Goal: Task Accomplishment & Management: Complete application form

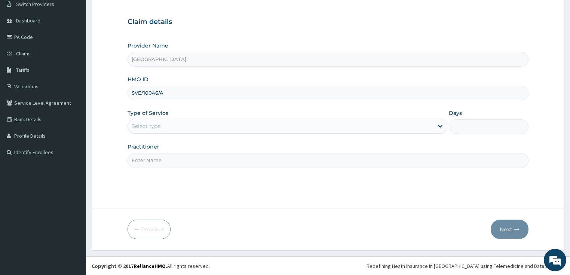
type input "SVE/10046/A"
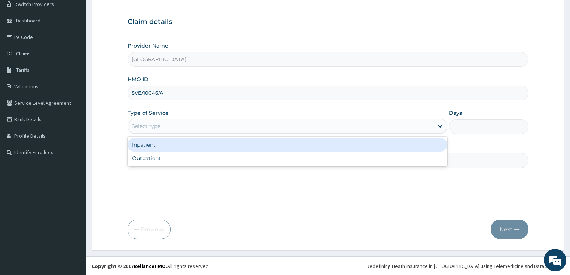
click at [159, 125] on div "Select type" at bounding box center [146, 125] width 29 height 7
click at [155, 148] on div "Inpatient" at bounding box center [288, 144] width 320 height 13
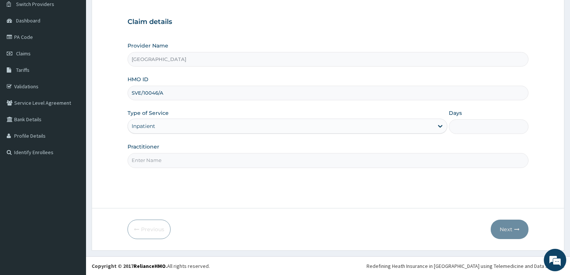
click at [468, 124] on input "Days" at bounding box center [489, 126] width 80 height 15
type input "2"
click at [200, 159] on input "Practitioner" at bounding box center [328, 160] width 401 height 15
type input "DR SHOKOYA"
click at [510, 224] on button "Next" at bounding box center [510, 229] width 38 height 19
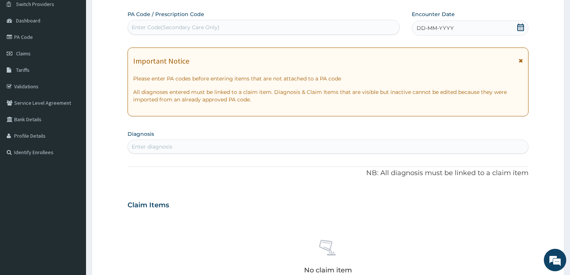
click at [200, 25] on div "Enter Code(Secondary Care Only)" at bounding box center [176, 27] width 88 height 7
paste input "PA/B79858"
type input "PA/B79858"
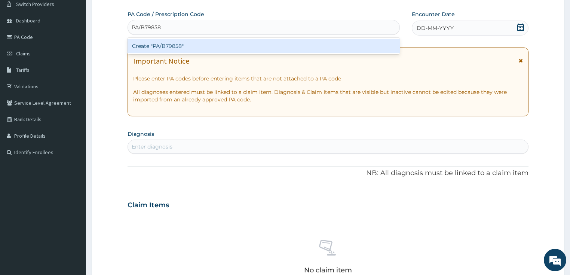
click at [169, 46] on div "Create "PA/B79858"" at bounding box center [264, 45] width 272 height 13
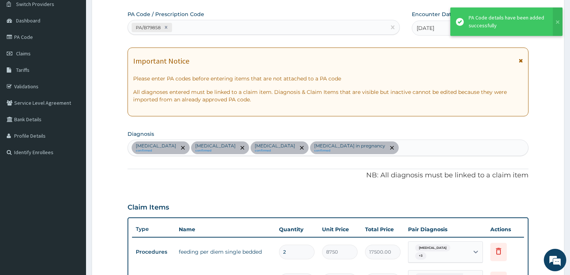
scroll to position [70, 0]
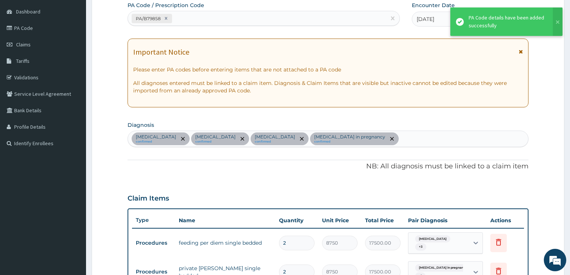
click at [370, 137] on div "Sepsis confirmed Acute vaginitis confirmed Malaria confirmed Bacterial vaginosi…" at bounding box center [328, 139] width 401 height 16
type input "MYAL"
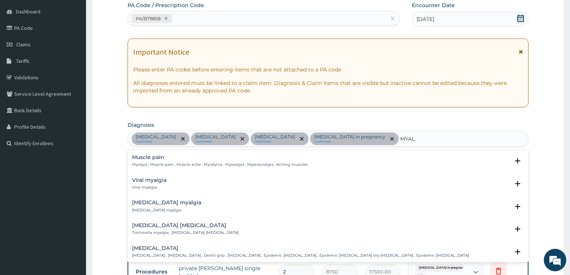
click at [189, 159] on h4 "Muscle pain" at bounding box center [219, 157] width 175 height 6
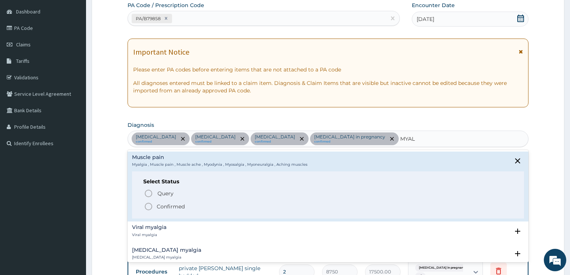
click at [147, 207] on icon "status option filled" at bounding box center [148, 206] width 9 height 9
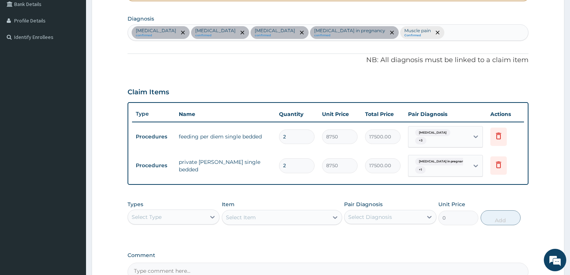
scroll to position [190, 0]
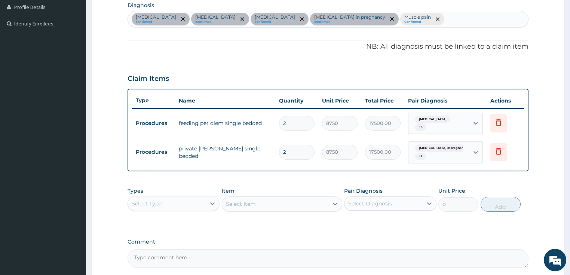
drag, startPoint x: 182, startPoint y: 196, endPoint x: 179, endPoint y: 198, distance: 3.9
click at [181, 198] on div "Select Type" at bounding box center [167, 204] width 78 height 12
click at [162, 245] on div "Procedures" at bounding box center [174, 248] width 92 height 13
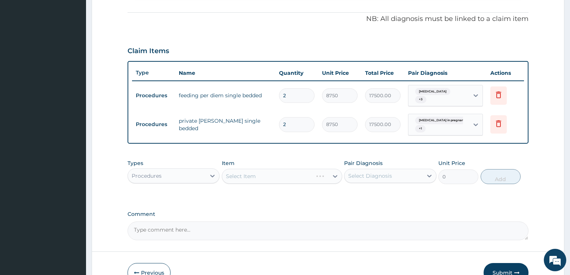
scroll to position [256, 0]
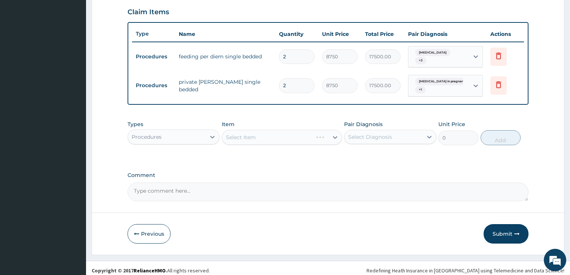
drag, startPoint x: 273, startPoint y: 128, endPoint x: 267, endPoint y: 130, distance: 6.0
click at [273, 130] on div "Select Item" at bounding box center [282, 137] width 120 height 15
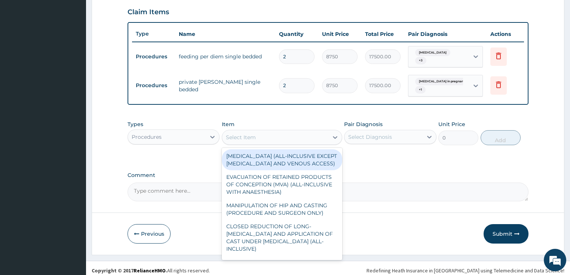
click at [252, 134] on div "Select Item" at bounding box center [241, 137] width 30 height 7
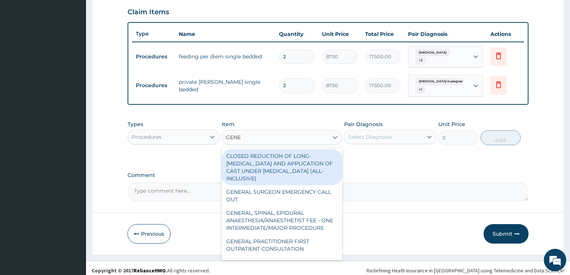
type input "GENER"
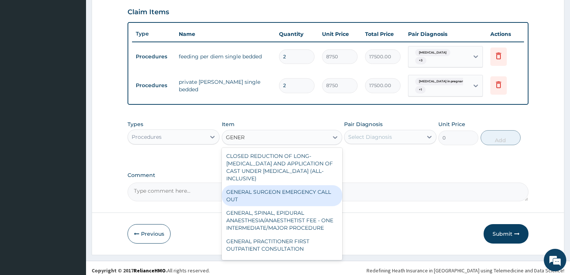
scroll to position [30, 0]
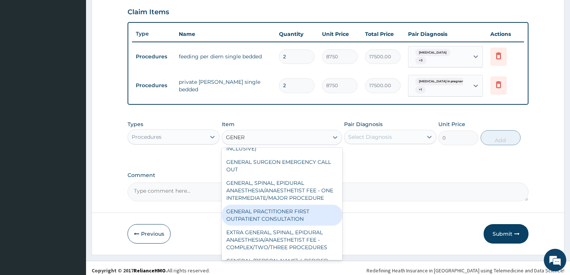
click at [290, 220] on div "GENERAL PRACTITIONER FIRST OUTPATIENT CONSULTATION" at bounding box center [282, 215] width 120 height 21
type input "3750"
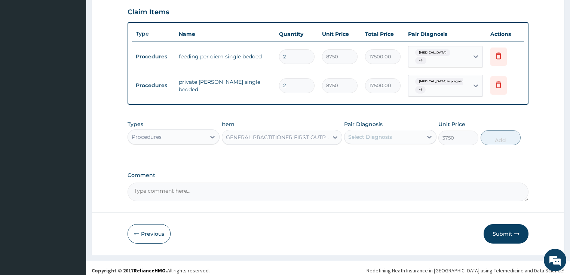
click at [378, 134] on div "Select Diagnosis" at bounding box center [370, 136] width 44 height 7
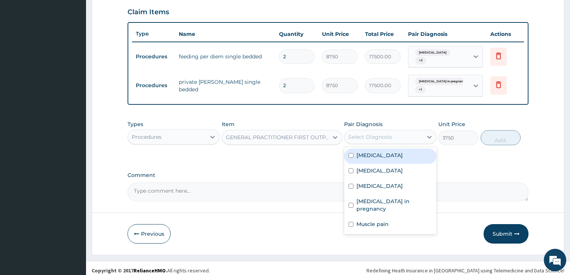
click at [373, 151] on label "Sepsis" at bounding box center [379, 154] width 46 height 7
checkbox input "true"
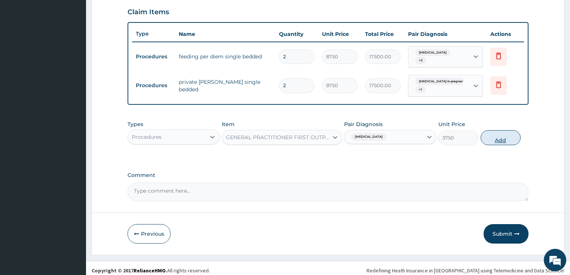
click at [506, 133] on button "Add" at bounding box center [501, 137] width 40 height 15
type input "0"
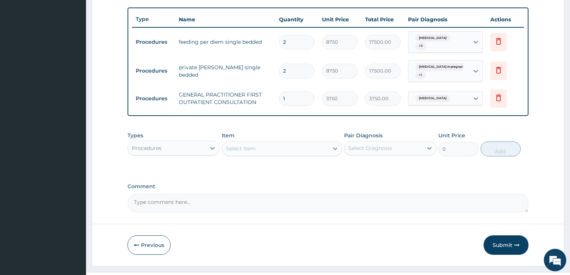
scroll to position [282, 0]
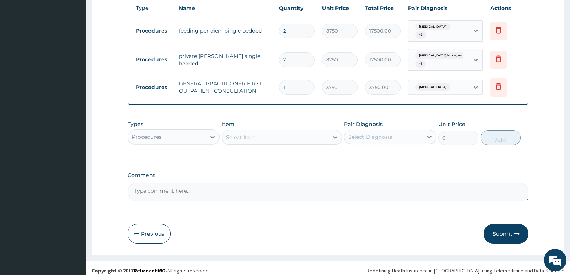
click at [180, 131] on div "Procedures" at bounding box center [167, 137] width 78 height 12
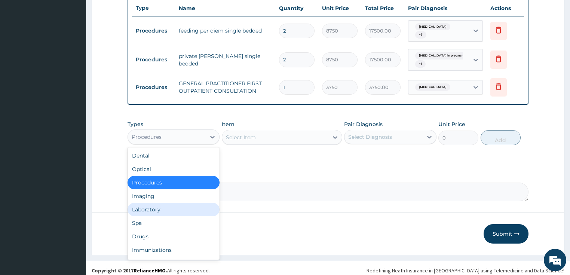
drag, startPoint x: 166, startPoint y: 207, endPoint x: 198, endPoint y: 188, distance: 37.5
click at [166, 206] on div "Laboratory" at bounding box center [174, 209] width 92 height 13
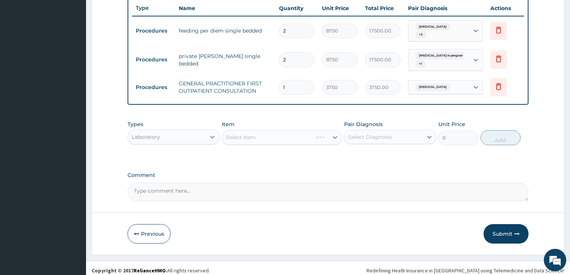
click at [269, 130] on div "Select Item" at bounding box center [282, 137] width 120 height 15
click at [269, 134] on div "Select Item" at bounding box center [282, 137] width 120 height 15
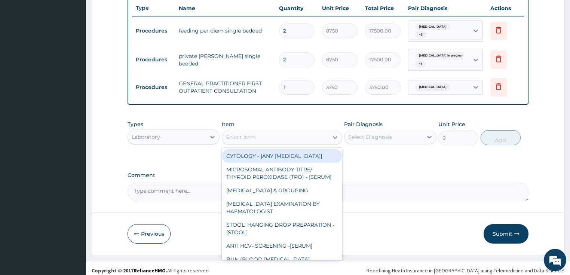
click at [254, 134] on div "Select Item" at bounding box center [241, 137] width 30 height 7
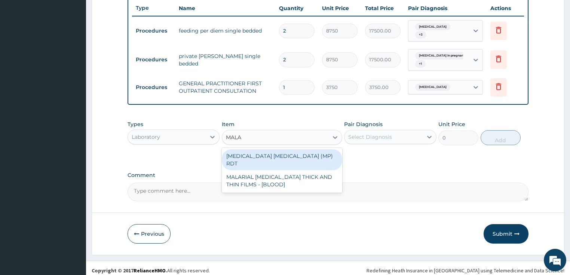
type input "MALAR"
click at [267, 151] on div "MALARIA PARASITE (MP) RDT" at bounding box center [282, 159] width 120 height 21
type input "2000"
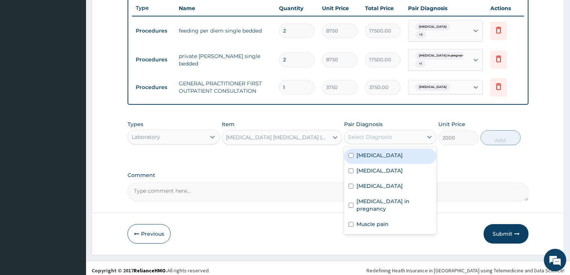
click at [364, 135] on div "Select Diagnosis" at bounding box center [370, 136] width 44 height 7
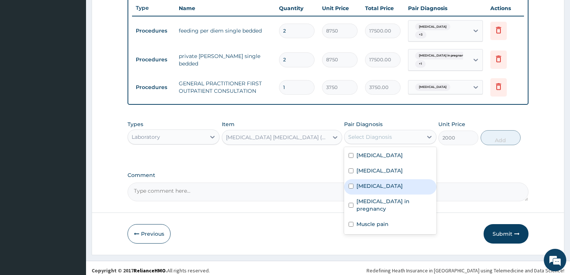
click at [370, 189] on div "Malaria" at bounding box center [390, 186] width 92 height 15
checkbox input "true"
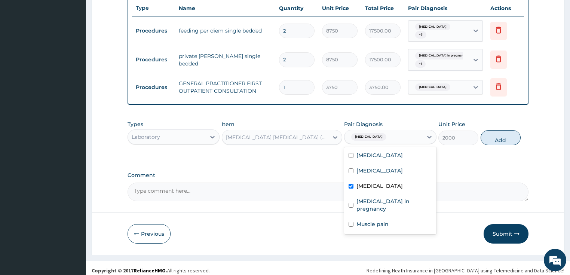
click at [500, 137] on button "Add" at bounding box center [501, 137] width 40 height 15
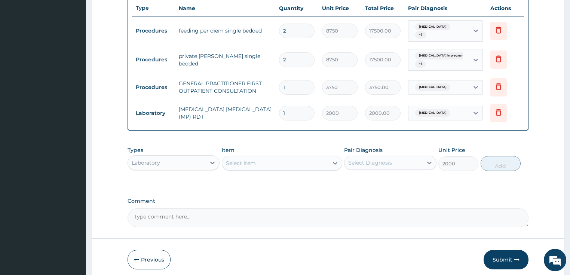
type input "0"
click at [251, 159] on div "Select Item" at bounding box center [241, 162] width 30 height 7
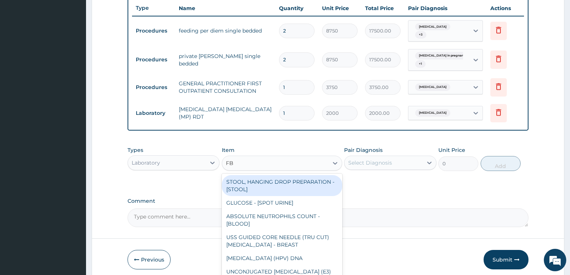
type input "FBC"
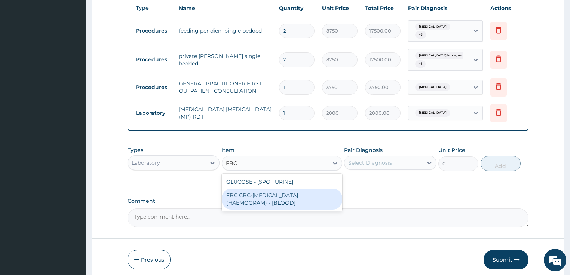
click at [267, 200] on div "FBC CBC-COMPLETE BLOOD COUNT (HAEMOGRAM) - [BLOOD]" at bounding box center [282, 199] width 120 height 21
type input "5000"
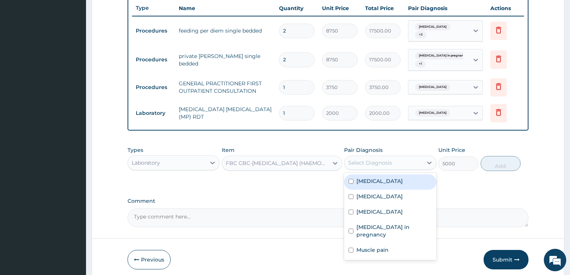
click at [382, 159] on div "Select Diagnosis" at bounding box center [370, 162] width 44 height 7
click at [369, 180] on label "Sepsis" at bounding box center [379, 180] width 46 height 7
checkbox input "true"
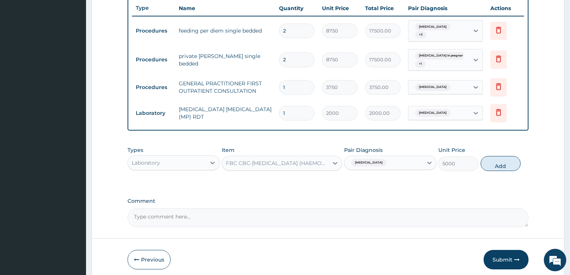
drag, startPoint x: 503, startPoint y: 155, endPoint x: 414, endPoint y: 100, distance: 104.0
click at [503, 156] on button "Add" at bounding box center [501, 163] width 40 height 15
type input "0"
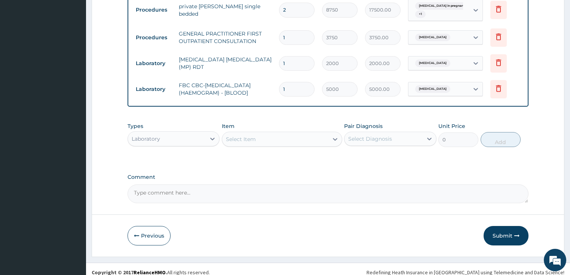
scroll to position [334, 0]
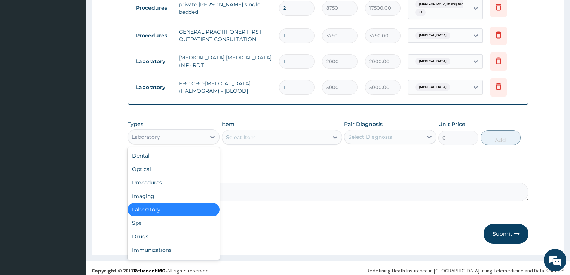
click at [183, 131] on div "Laboratory" at bounding box center [167, 137] width 78 height 12
drag, startPoint x: 161, startPoint y: 234, endPoint x: 230, endPoint y: 183, distance: 85.7
click at [162, 233] on div "Drugs" at bounding box center [174, 236] width 92 height 13
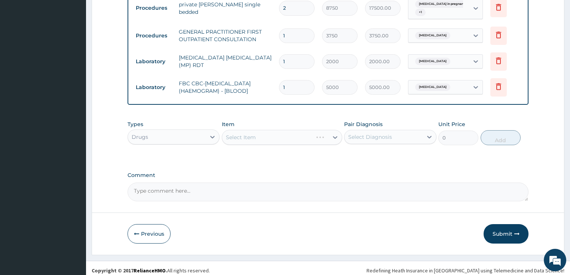
click at [264, 135] on div "Select Item" at bounding box center [282, 137] width 120 height 15
click at [263, 130] on div "Select Item" at bounding box center [282, 137] width 120 height 15
click at [263, 131] on div "Select Item" at bounding box center [275, 137] width 106 height 12
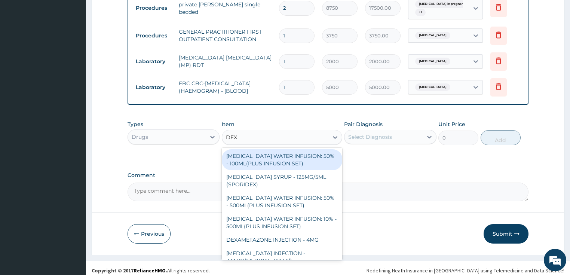
type input "DEXT"
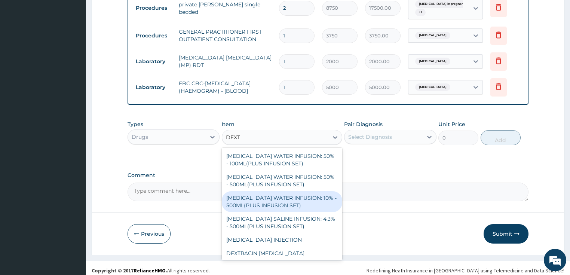
drag, startPoint x: 276, startPoint y: 195, endPoint x: 309, endPoint y: 180, distance: 36.2
click at [281, 193] on div "DEXTROSE WATER INFUSION: 10% - 500ML(PLUS INFUSION SET)" at bounding box center [282, 201] width 120 height 21
type input "1092"
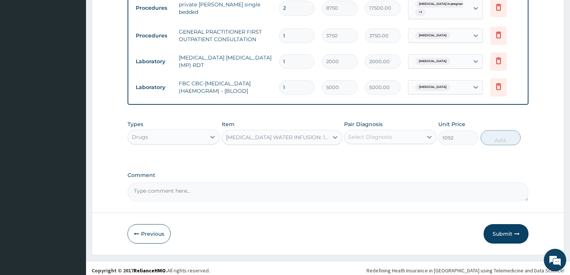
click at [361, 133] on div "Select Diagnosis" at bounding box center [370, 136] width 44 height 7
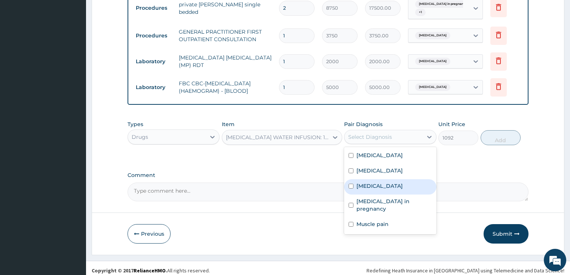
click at [375, 183] on label "Malaria" at bounding box center [379, 185] width 46 height 7
checkbox input "true"
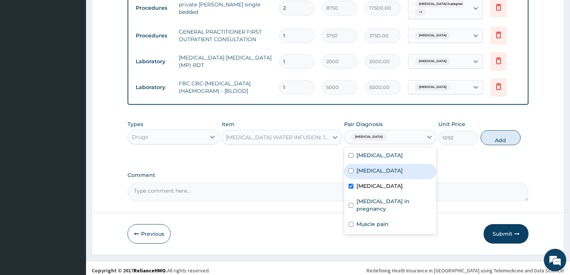
click at [498, 135] on button "Add" at bounding box center [501, 137] width 40 height 15
type input "0"
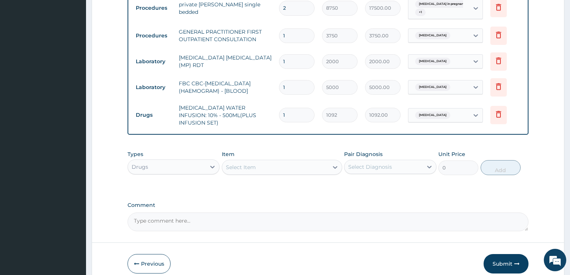
type input "0.00"
type input "3"
type input "3276.00"
type input "3"
click at [233, 163] on div "Select Item" at bounding box center [241, 166] width 30 height 7
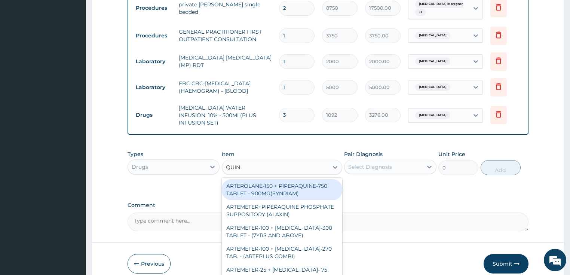
type input "QUINI"
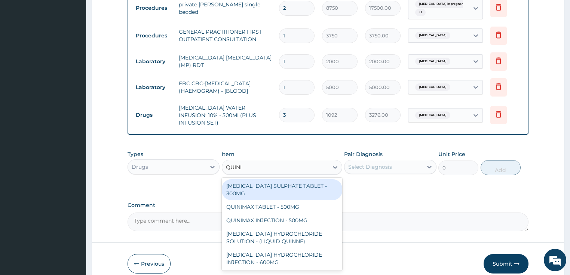
drag, startPoint x: 276, startPoint y: 175, endPoint x: 352, endPoint y: 175, distance: 75.6
click at [277, 179] on div "QUININE SULPHATE TABLET - 300MG" at bounding box center [282, 189] width 120 height 21
type input "112"
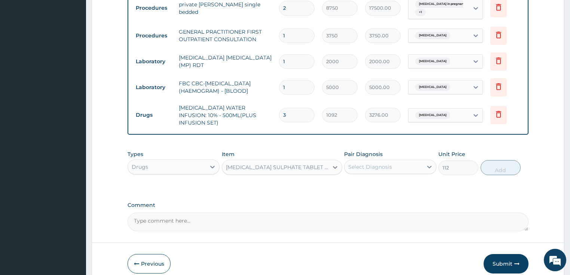
click at [303, 163] on div "QUININE SULPHATE TABLET - 300MG" at bounding box center [277, 166] width 103 height 7
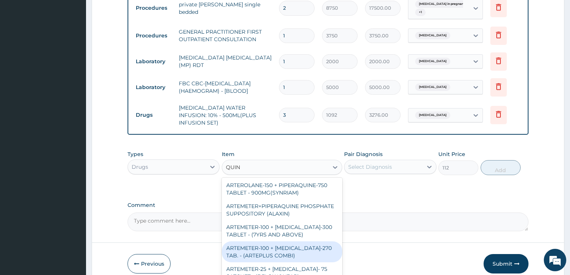
scroll to position [0, 0]
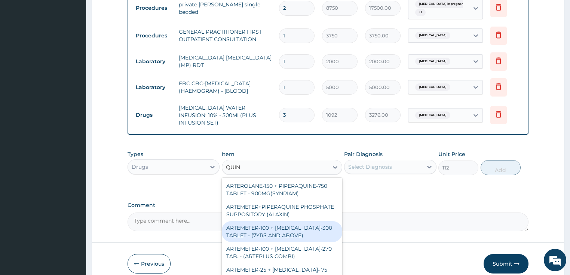
type input "QUINI"
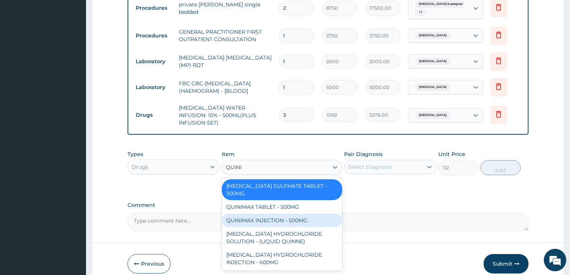
click at [301, 214] on div "QUINIMAX INJECTION - 500MG" at bounding box center [282, 220] width 120 height 13
type input "588"
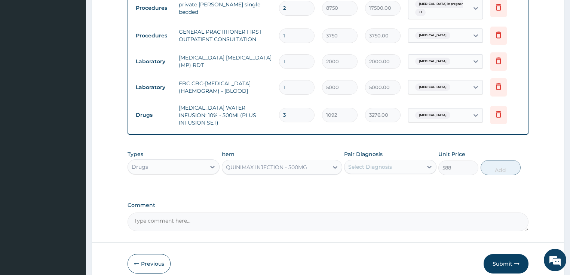
click at [374, 163] on div "Select Diagnosis" at bounding box center [370, 166] width 44 height 7
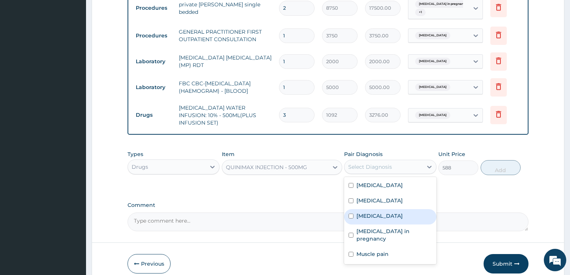
click at [372, 212] on label "Malaria" at bounding box center [379, 215] width 46 height 7
checkbox input "true"
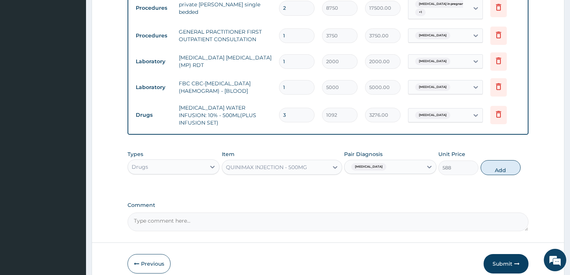
drag, startPoint x: 515, startPoint y: 166, endPoint x: 407, endPoint y: 153, distance: 108.6
click at [515, 166] on div "Types Drugs Item QUINIMAX INJECTION - 500MG Pair Diagnosis Malaria Unit Price 5…" at bounding box center [328, 163] width 401 height 32
click at [497, 160] on button "Add" at bounding box center [501, 167] width 40 height 15
type input "0"
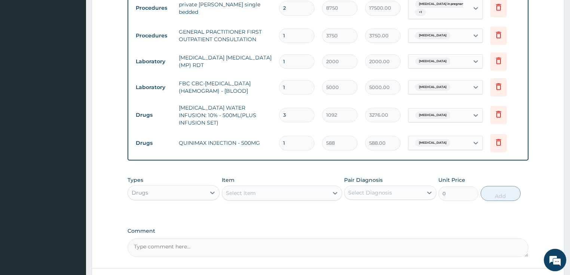
type input "0.00"
type input "3"
type input "1764.00"
type input "3"
click at [278, 187] on div "Select Item" at bounding box center [275, 193] width 106 height 12
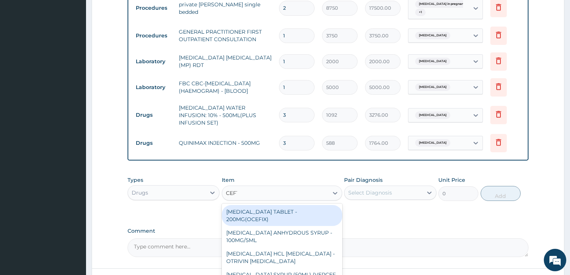
type input "CEFTR"
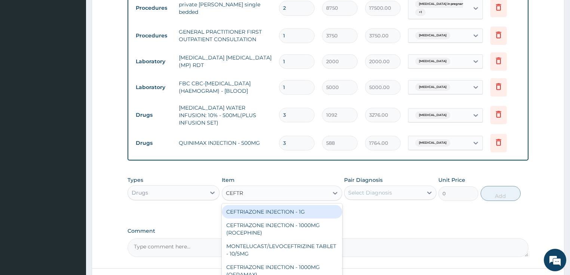
click at [280, 205] on div "CEFTRIAZONE INJECTION - 1G" at bounding box center [282, 211] width 120 height 13
type input "1652"
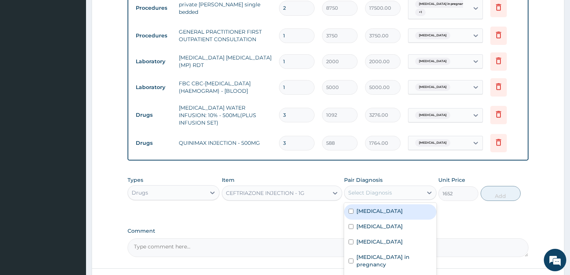
click at [392, 187] on div "Select Diagnosis" at bounding box center [384, 193] width 78 height 12
click at [381, 205] on div "Sepsis" at bounding box center [390, 211] width 92 height 15
checkbox input "true"
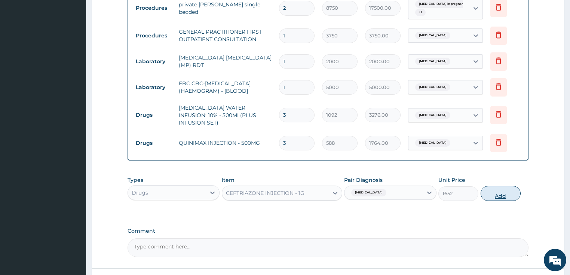
click at [501, 186] on button "Add" at bounding box center [501, 193] width 40 height 15
type input "0"
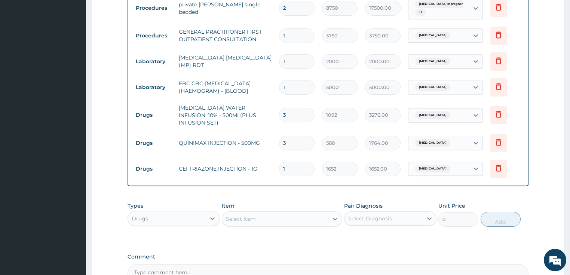
type input "0.00"
type input "4"
type input "6608.00"
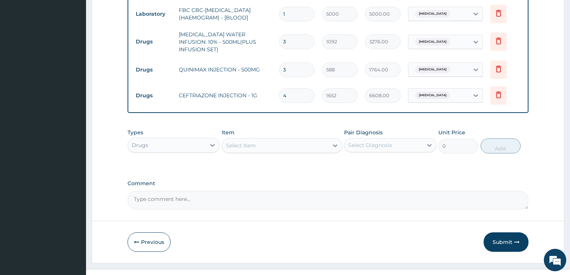
scroll to position [411, 0]
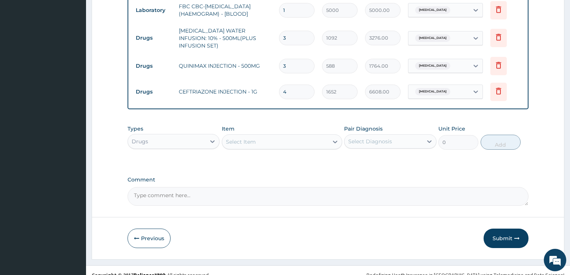
type input "4"
click at [269, 136] on div "Select Item" at bounding box center [275, 142] width 106 height 12
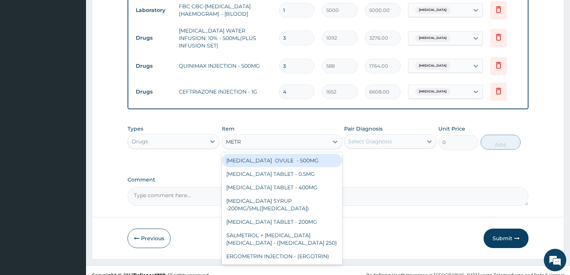
type input "METRO"
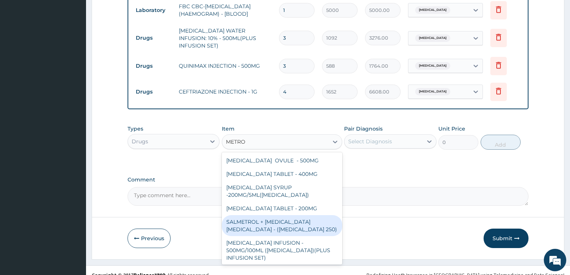
scroll to position [1, 0]
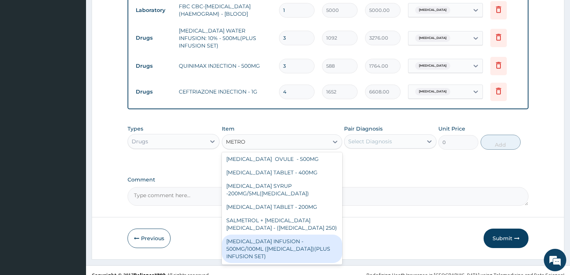
click at [280, 238] on div "METRONIDAZOLE INFUSION - 500MG/100ML (FLAGYL)(PLUS INFUSION SET)" at bounding box center [282, 249] width 120 height 28
type input "923.9999999999999"
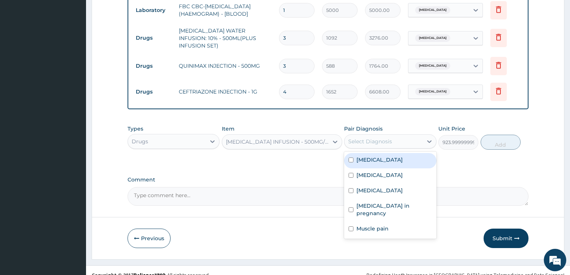
click at [367, 138] on div "Select Diagnosis" at bounding box center [370, 141] width 44 height 7
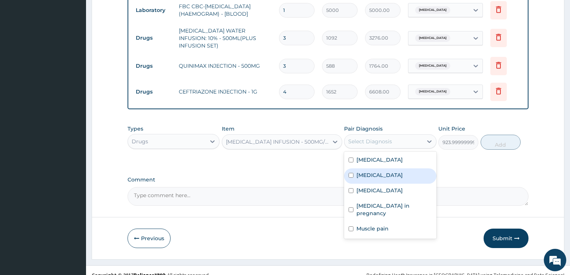
click at [375, 171] on div "Acute vaginitis" at bounding box center [390, 175] width 92 height 15
checkbox input "true"
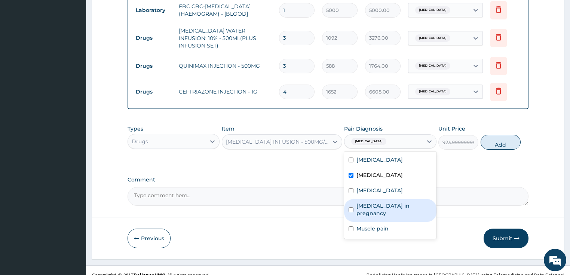
click at [371, 203] on label "Bacterial vaginosis in pregnancy" at bounding box center [394, 209] width 76 height 15
checkbox input "true"
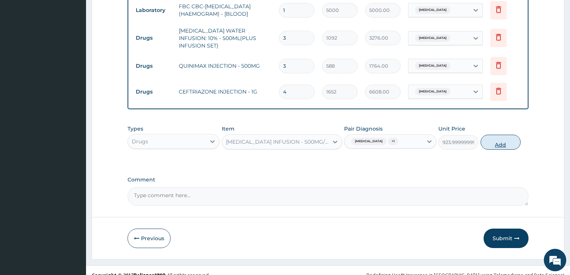
click at [495, 135] on button "Add" at bounding box center [501, 142] width 40 height 15
type input "0"
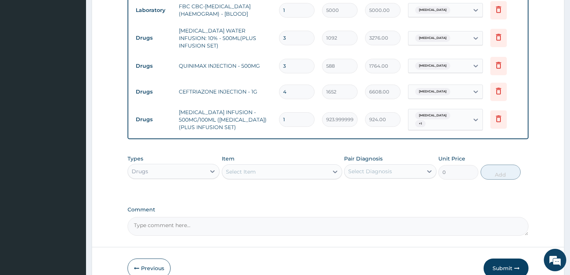
type input "0.00"
type input "6"
type input "5544.00"
type input "6"
click at [260, 166] on div "Select Item" at bounding box center [275, 172] width 106 height 12
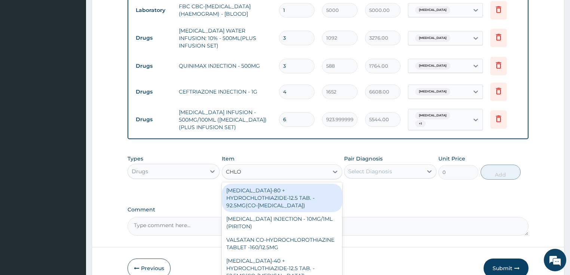
type input "CHLOR"
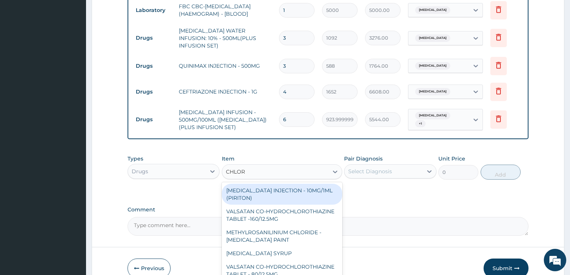
click at [273, 184] on div "CHLORPHENIRAMINE INJECTION - 10MG/1ML (PIRITON)" at bounding box center [282, 194] width 120 height 21
type input "364"
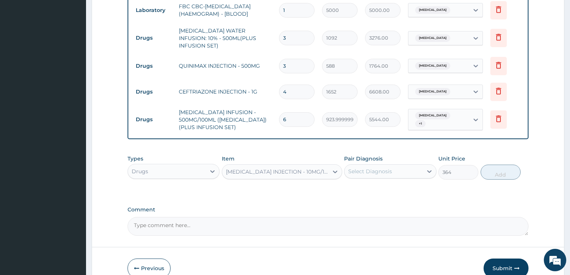
click at [378, 168] on div "Select Diagnosis" at bounding box center [370, 171] width 44 height 7
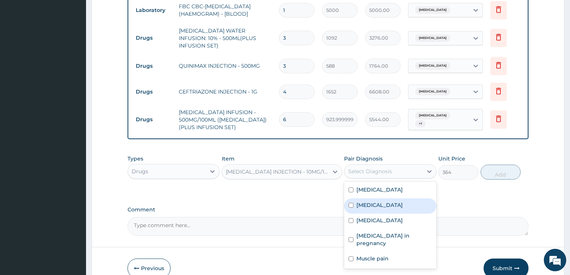
click at [389, 200] on div "Acute vaginitis" at bounding box center [390, 205] width 92 height 15
checkbox input "true"
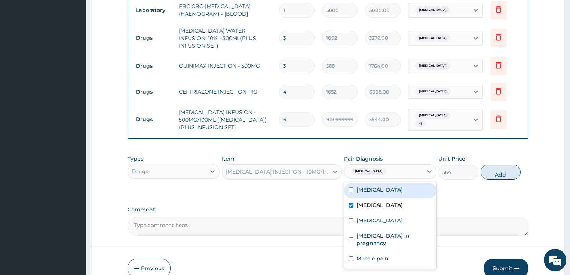
click at [492, 165] on button "Add" at bounding box center [501, 172] width 40 height 15
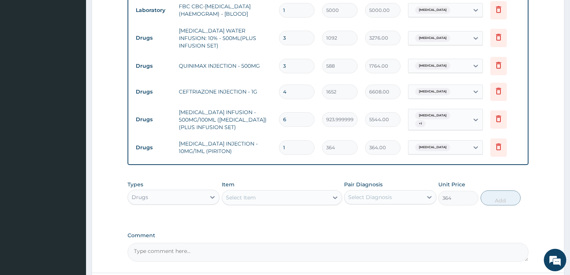
type input "0"
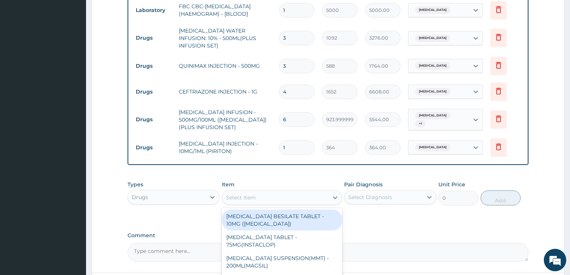
click at [255, 193] on div "Select Item" at bounding box center [275, 198] width 106 height 12
type input "DEXT"
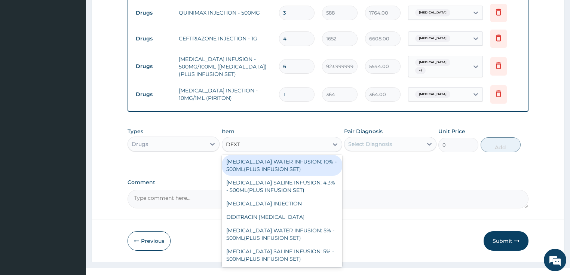
scroll to position [466, 0]
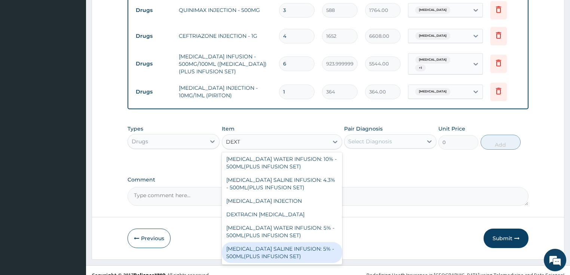
click at [295, 246] on div "DEXTROSE SALINE INFUSION: 5% - 500ML(PLUS INFUSION SET)" at bounding box center [282, 252] width 120 height 21
type input "1092"
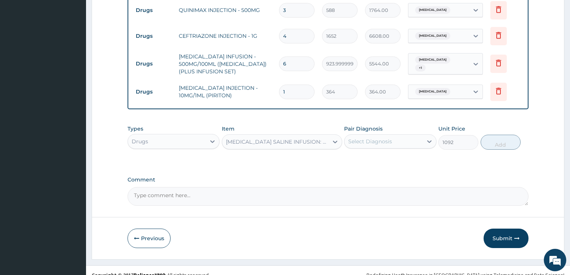
click at [377, 138] on div "Select Diagnosis" at bounding box center [370, 141] width 44 height 7
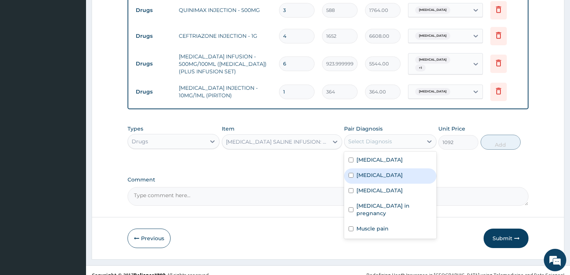
click at [392, 171] on label "Acute vaginitis" at bounding box center [379, 174] width 46 height 7
checkbox input "true"
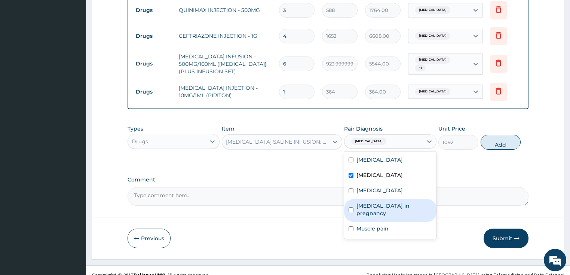
click at [387, 202] on label "Bacterial vaginosis in pregnancy" at bounding box center [394, 209] width 76 height 15
checkbox input "true"
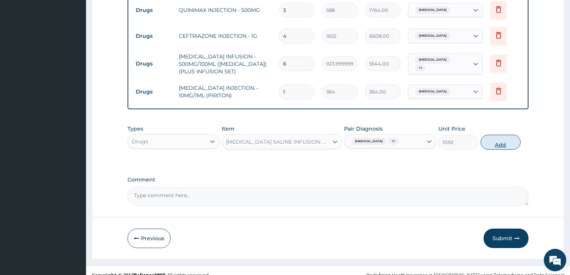
click at [506, 135] on button "Add" at bounding box center [501, 142] width 40 height 15
type input "0"
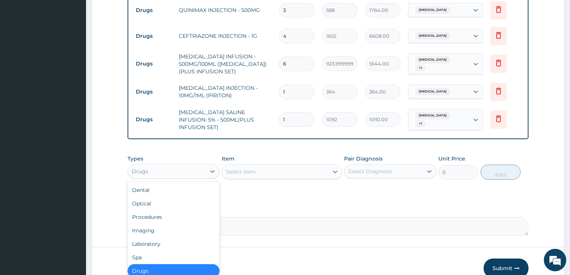
click at [172, 165] on div "Drugs" at bounding box center [167, 171] width 78 height 12
click at [281, 166] on div "Select Item" at bounding box center [275, 172] width 106 height 12
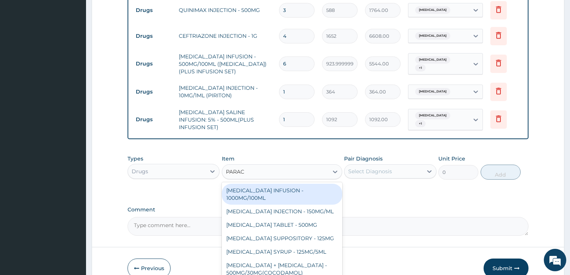
type input "PARACE"
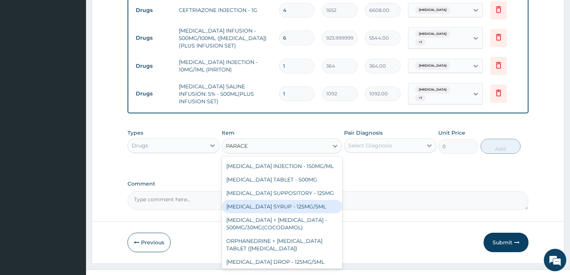
scroll to position [0, 0]
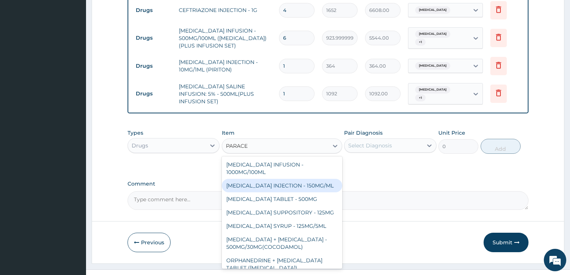
click at [252, 179] on div "PARACETAMOL INJECTION - 150MG/ML" at bounding box center [282, 185] width 120 height 13
type input "560"
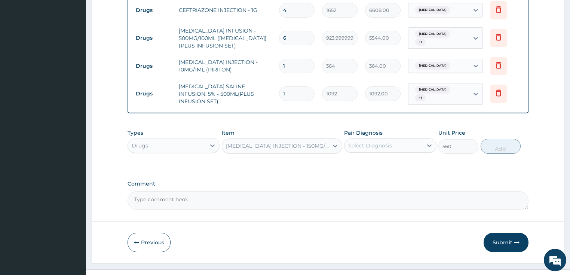
click at [365, 142] on div "Select Diagnosis" at bounding box center [370, 145] width 44 height 7
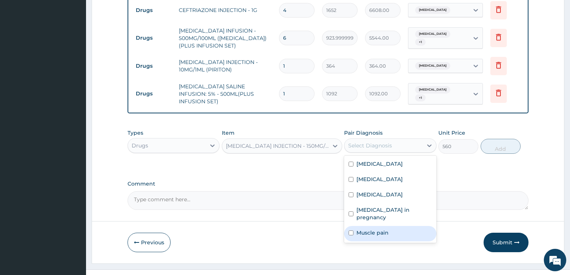
click at [394, 226] on div "Muscle pain" at bounding box center [390, 233] width 92 height 15
checkbox input "true"
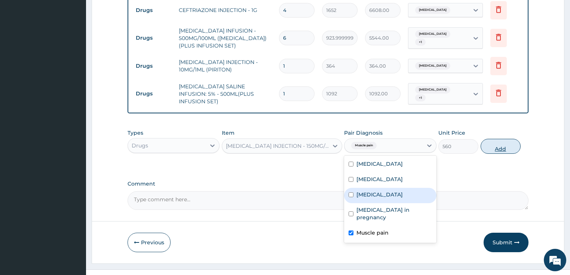
click at [512, 139] on button "Add" at bounding box center [501, 146] width 40 height 15
type input "0"
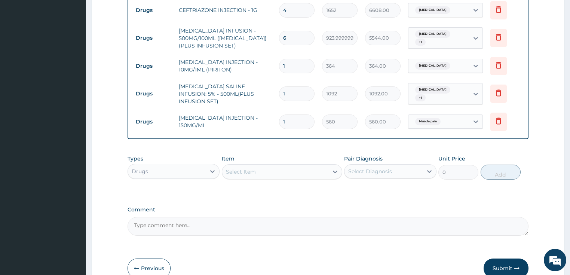
click at [291, 114] on input "1" at bounding box center [297, 121] width 36 height 15
type input "12"
type input "6720.00"
type input "12"
click at [251, 168] on div "Select Item" at bounding box center [241, 171] width 30 height 7
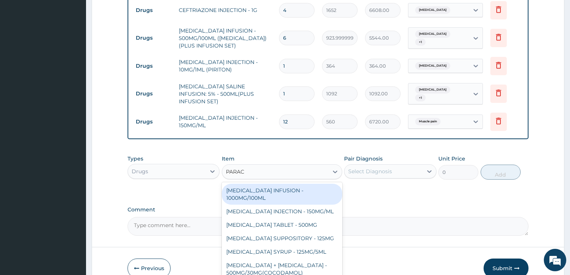
type input "PARACE"
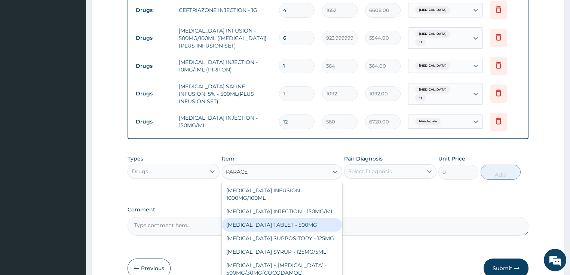
click at [282, 218] on div "PARACETAMOL TABLET - 500MG" at bounding box center [282, 224] width 120 height 13
type input "33.599999999999994"
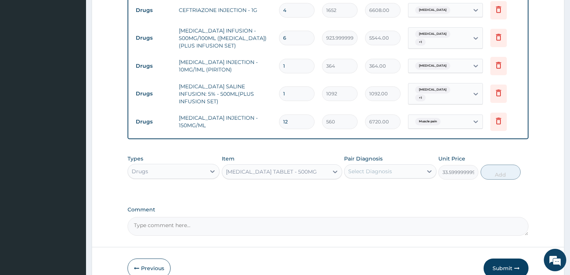
click at [374, 168] on div "Select Diagnosis" at bounding box center [370, 171] width 44 height 7
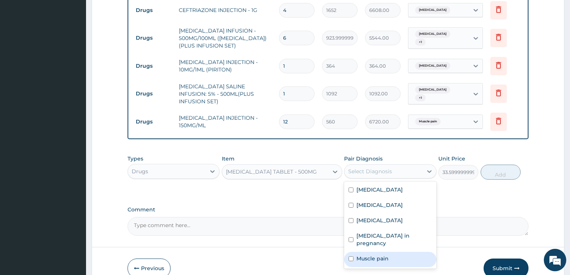
drag, startPoint x: 368, startPoint y: 243, endPoint x: 378, endPoint y: 241, distance: 10.1
click at [371, 255] on label "Muscle pain" at bounding box center [372, 258] width 32 height 7
checkbox input "true"
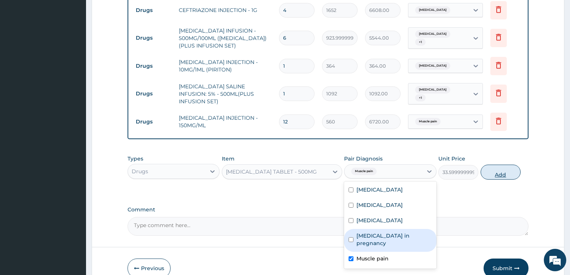
click at [504, 165] on button "Add" at bounding box center [501, 172] width 40 height 15
type input "0"
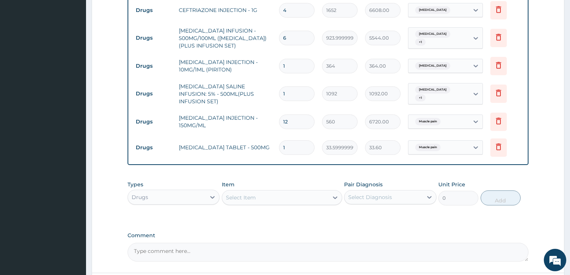
type input "18"
type input "604.80"
type input "18"
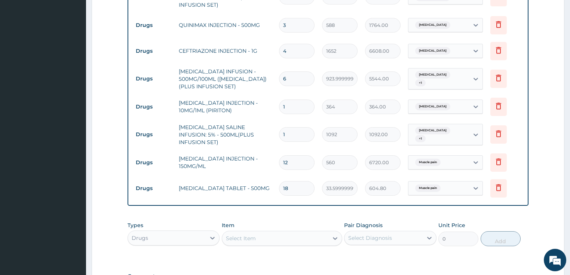
scroll to position [514, 0]
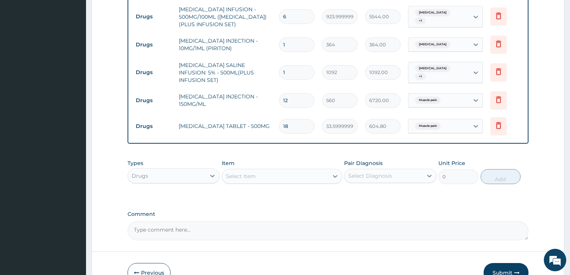
click at [254, 172] on div "Select Item" at bounding box center [241, 175] width 30 height 7
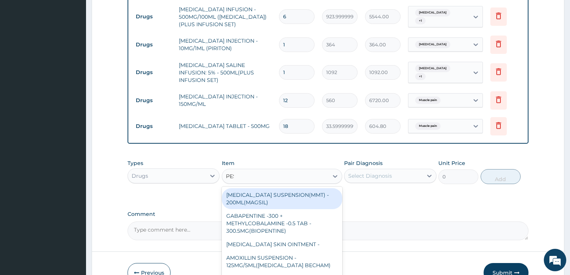
type input "PESS"
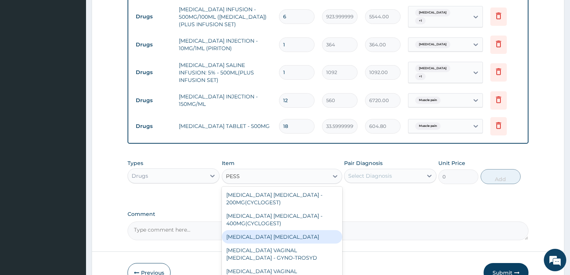
click at [280, 230] on div "NYSTATIN PESSARY" at bounding box center [282, 236] width 120 height 13
type input "448"
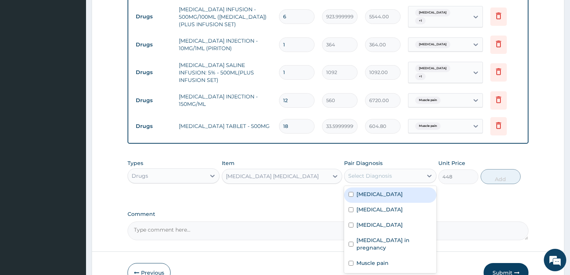
click at [377, 172] on div "Select Diagnosis" at bounding box center [370, 175] width 44 height 7
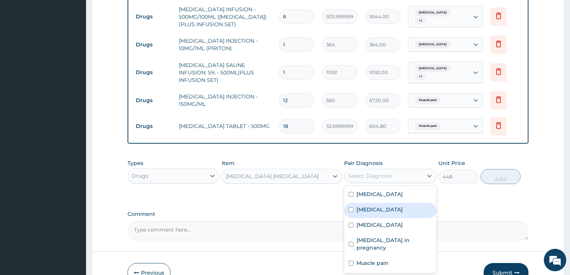
click at [382, 206] on label "Acute vaginitis" at bounding box center [379, 209] width 46 height 7
checkbox input "true"
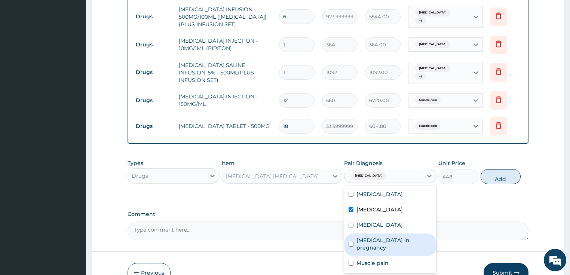
click at [381, 236] on label "Bacterial vaginosis in pregnancy" at bounding box center [394, 243] width 76 height 15
checkbox input "true"
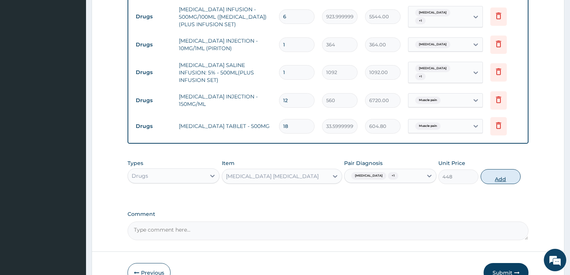
click at [495, 169] on button "Add" at bounding box center [501, 176] width 40 height 15
type input "0"
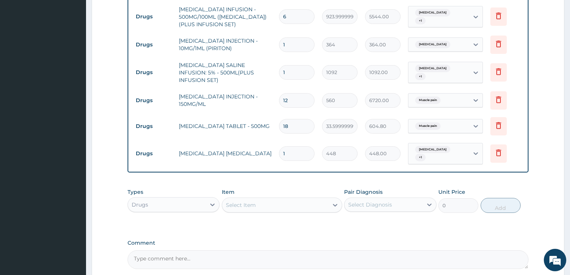
type input "0.00"
type input "6"
type input "2688.00"
type input "6"
click at [244, 201] on div "Select Item" at bounding box center [241, 204] width 30 height 7
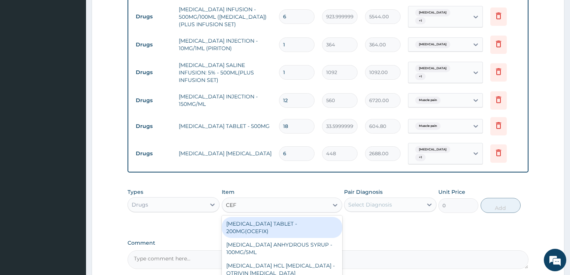
type input "CEFU"
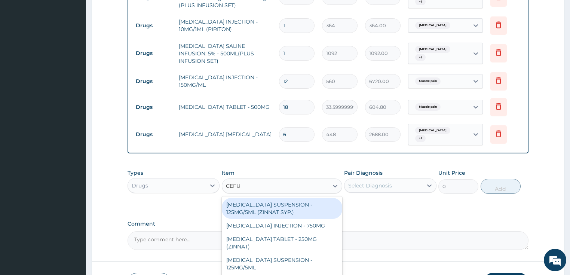
scroll to position [569, 0]
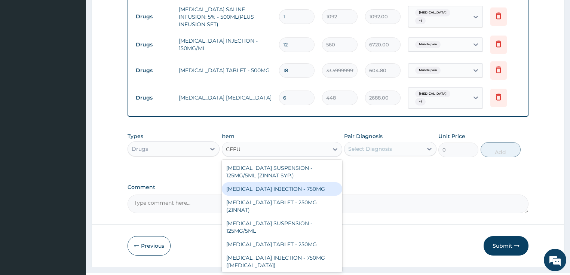
click at [300, 182] on div "CEFUROXIME INJECTION - 750MG" at bounding box center [282, 188] width 120 height 13
type input "1652"
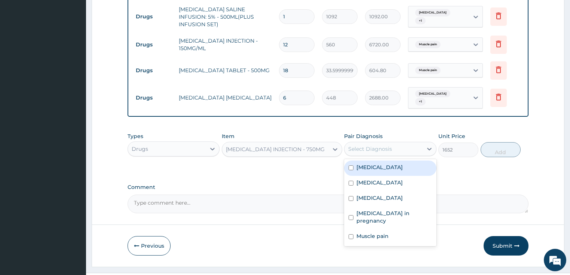
click at [384, 145] on div "Select Diagnosis" at bounding box center [370, 148] width 44 height 7
click at [368, 160] on div "Sepsis" at bounding box center [390, 167] width 92 height 15
checkbox input "true"
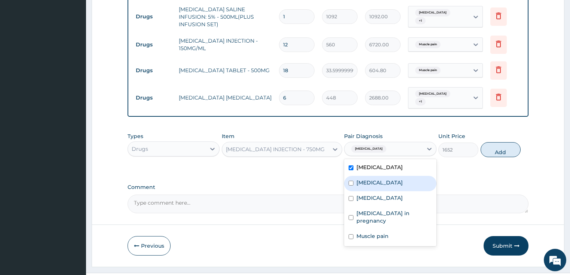
click at [381, 179] on label "Acute vaginitis" at bounding box center [379, 182] width 46 height 7
checkbox input "true"
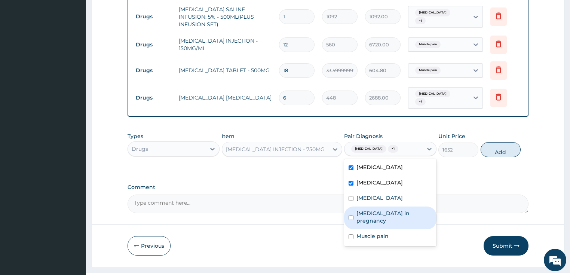
click at [370, 209] on label "Bacterial vaginosis in pregnancy" at bounding box center [394, 216] width 76 height 15
checkbox input "true"
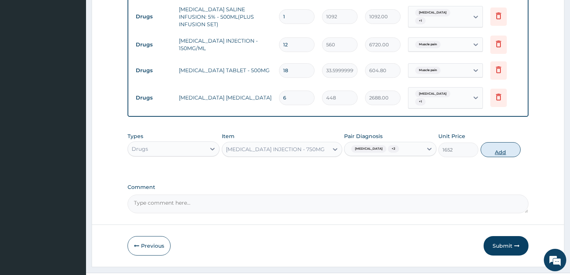
click at [492, 142] on button "Add" at bounding box center [501, 149] width 40 height 15
type input "0"
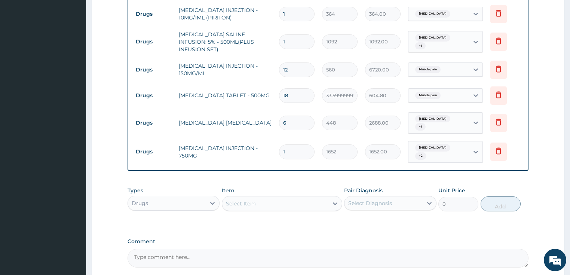
scroll to position [595, 0]
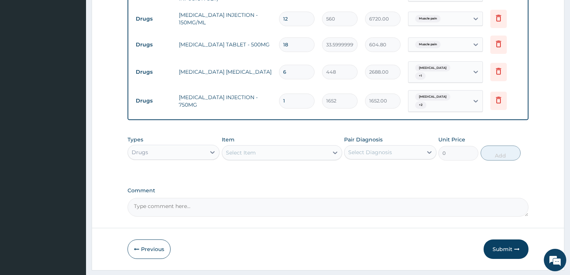
click at [176, 198] on textarea "Comment" at bounding box center [328, 207] width 401 height 19
click at [212, 198] on textarea "GOOD DAY,KINDLY APPROVE ENROLLEE" at bounding box center [328, 207] width 401 height 19
click at [266, 198] on textarea "GOOD DAY,KINDLY APPROVE,AS ENROLLEE" at bounding box center [328, 207] width 401 height 19
type textarea "GOOD DAY,KINDLY APPROVE,AS ENROLLEE WAS ADMITTED 12/8/2025 AND DISCHARGED 14/8/…"
drag, startPoint x: 510, startPoint y: 230, endPoint x: 262, endPoint y: 147, distance: 261.9
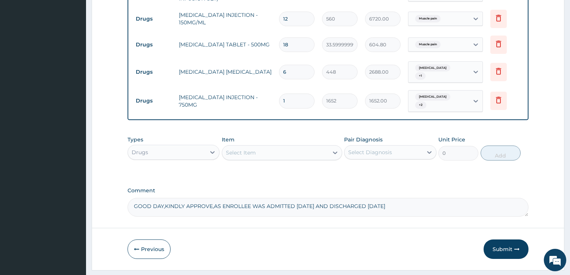
click at [510, 239] on button "Submit" at bounding box center [506, 248] width 45 height 19
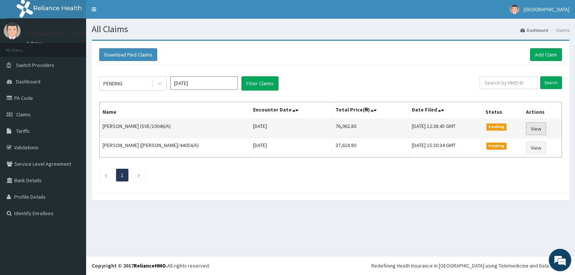
click at [535, 129] on link "View" at bounding box center [536, 128] width 20 height 13
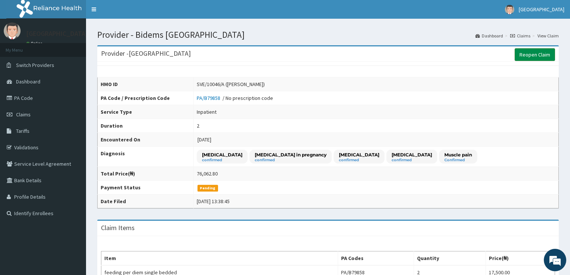
click at [540, 53] on link "Reopen Claim" at bounding box center [535, 54] width 40 height 13
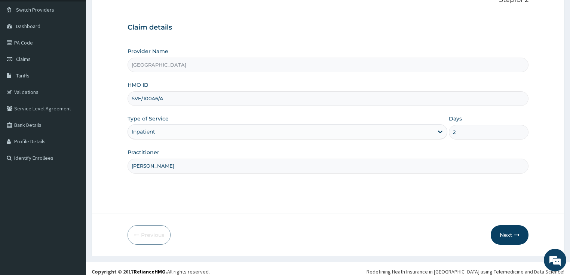
scroll to position [61, 0]
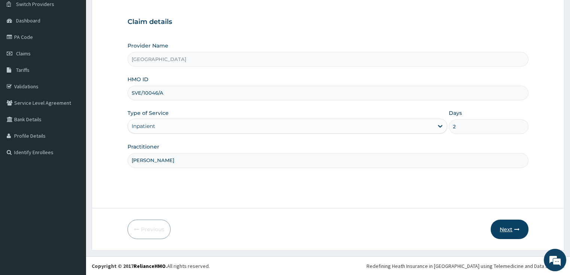
click at [500, 231] on button "Next" at bounding box center [510, 229] width 38 height 19
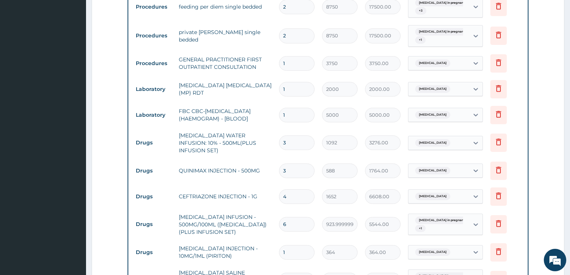
scroll to position [390, 0]
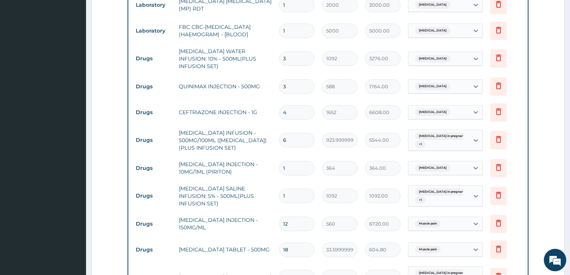
click at [300, 192] on input "1" at bounding box center [297, 196] width 36 height 15
type input "0.00"
type input "2"
type input "2184.00"
type input "1"
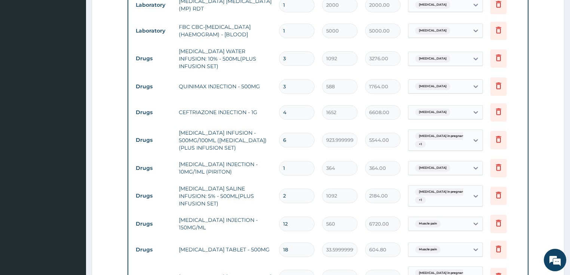
type input "1092.00"
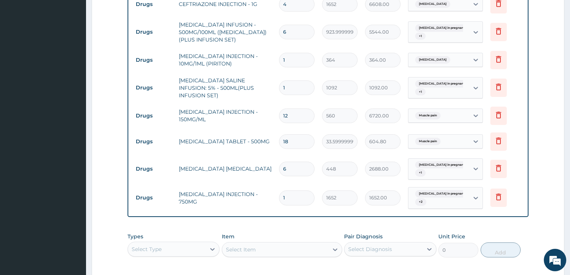
scroll to position [566, 0]
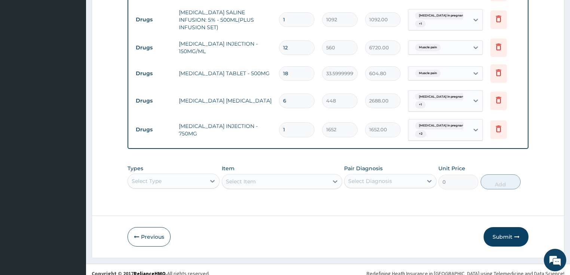
click at [498, 233] on button "Submit" at bounding box center [506, 236] width 45 height 19
